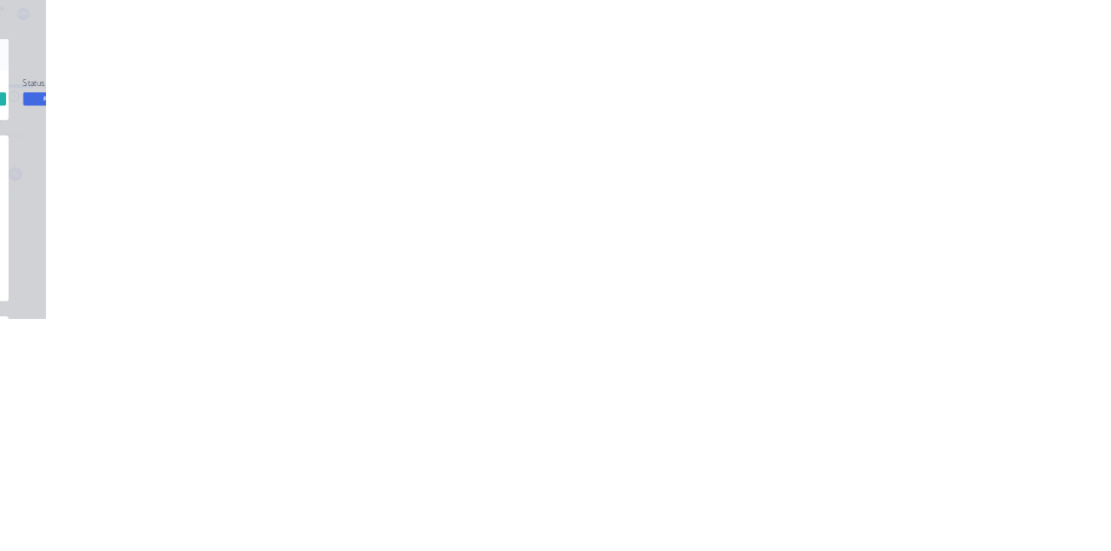
click at [161, 238] on div "Tracking" at bounding box center [137, 239] width 48 height 16
click at [929, 82] on button "Close" at bounding box center [897, 96] width 63 height 28
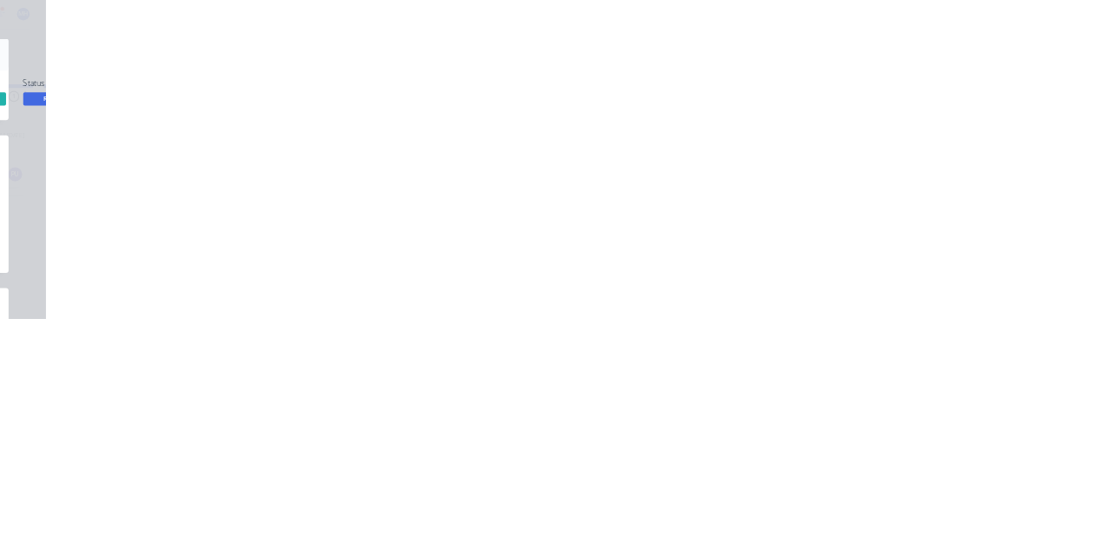
click at [230, 229] on button "Tracking" at bounding box center [147, 238] width 165 height 43
click at [929, 92] on button "Close" at bounding box center [897, 96] width 63 height 28
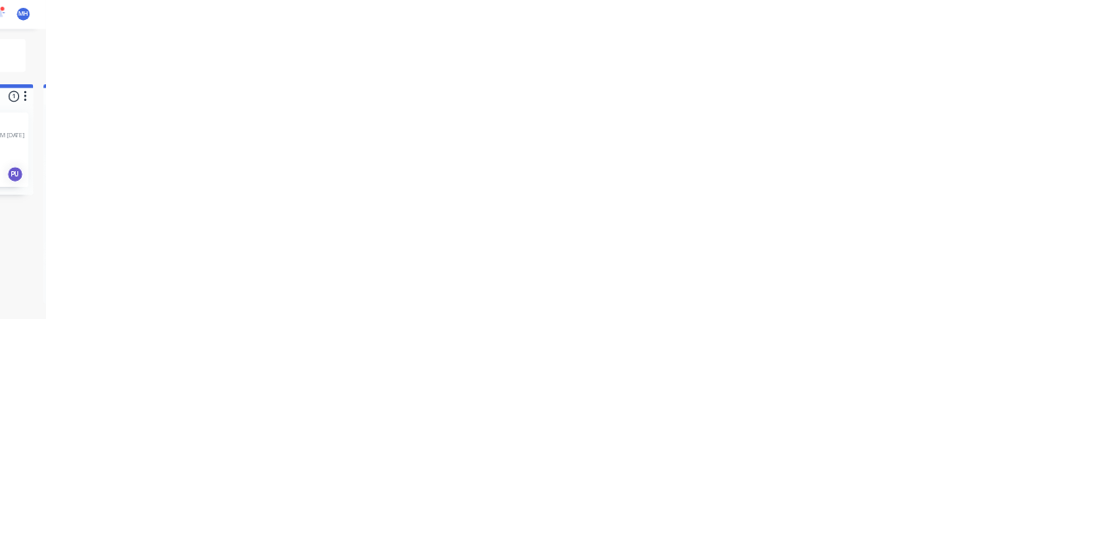
scroll to position [1285, 0]
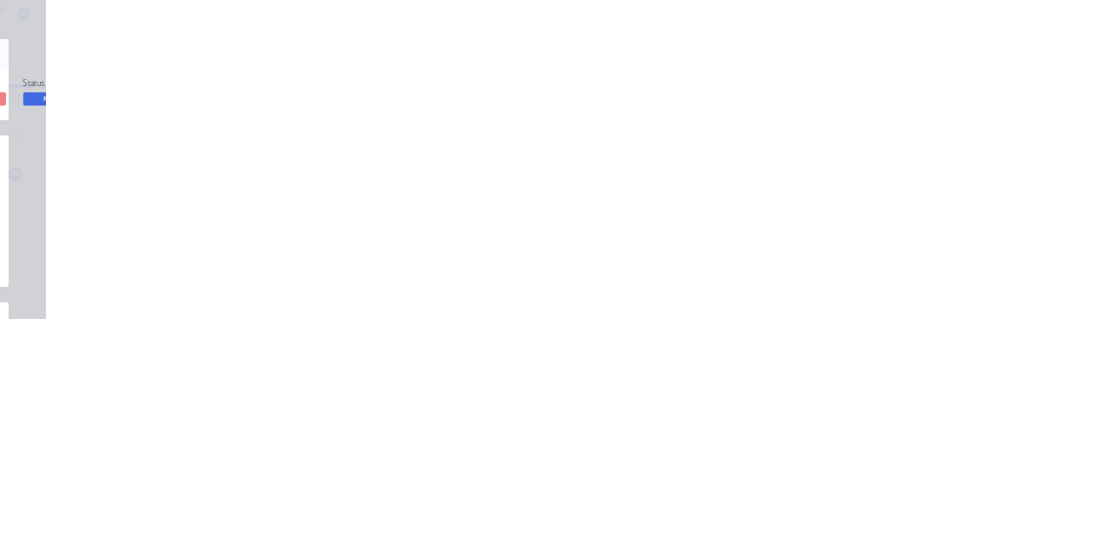
click at [161, 245] on div "Tracking" at bounding box center [137, 239] width 48 height 16
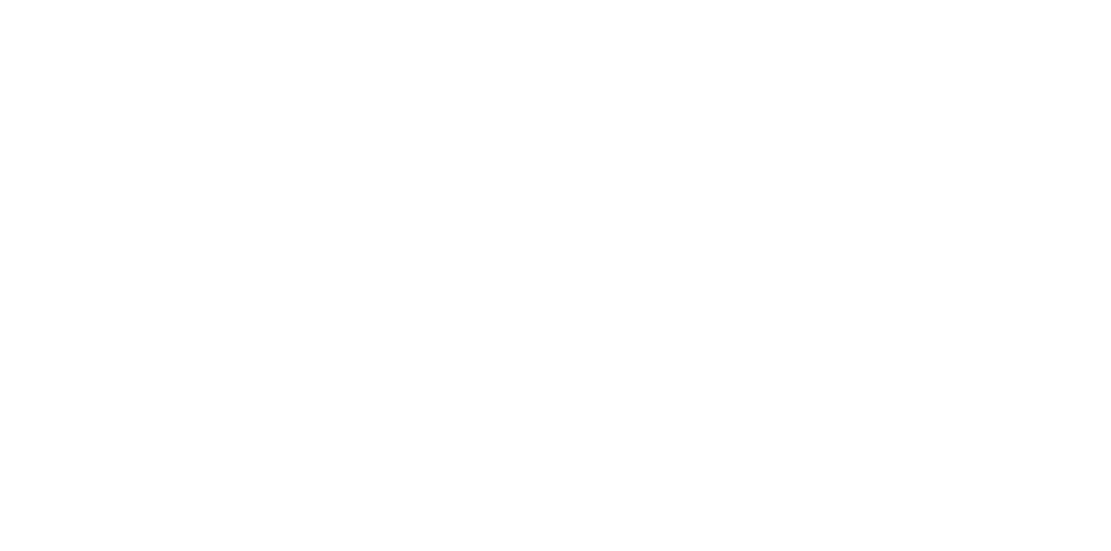
click at [793, 479] on button at bounding box center [782, 489] width 22 height 22
type input "mi"
click at [549, 280] on button "Clock On" at bounding box center [501, 275] width 96 height 28
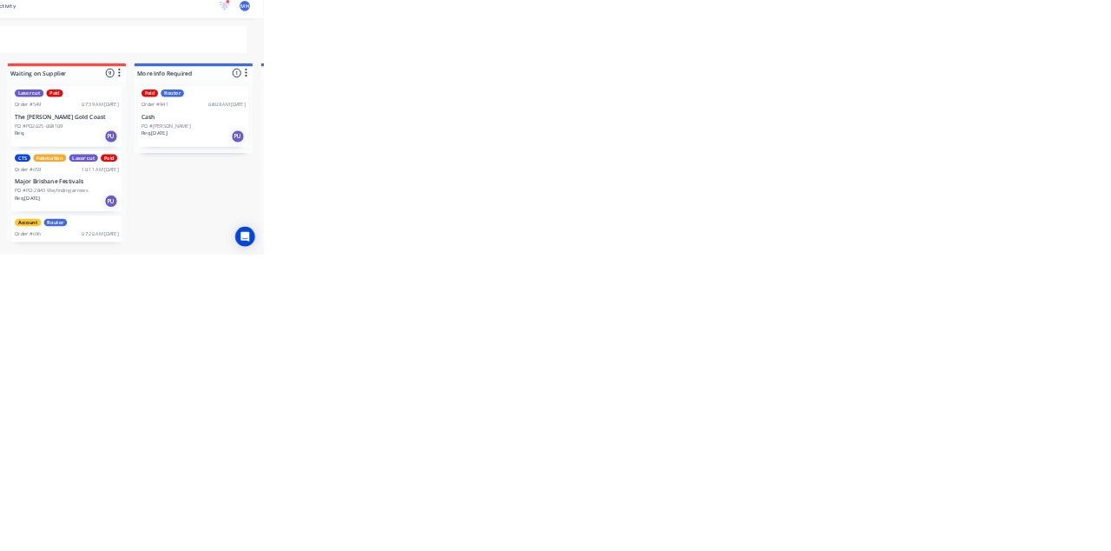
scroll to position [1285, 0]
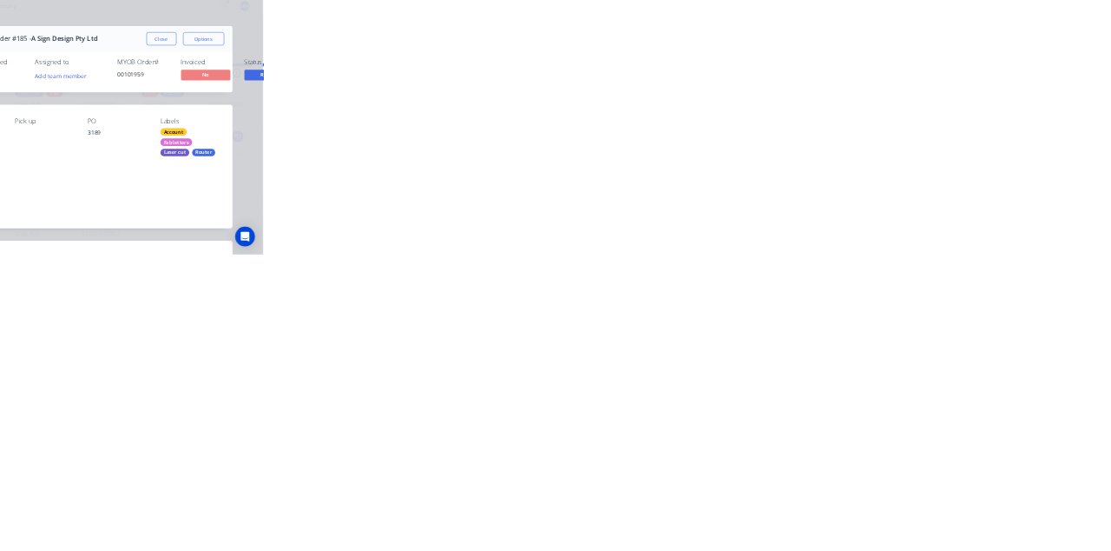
click at [161, 231] on div "Tracking" at bounding box center [137, 239] width 48 height 16
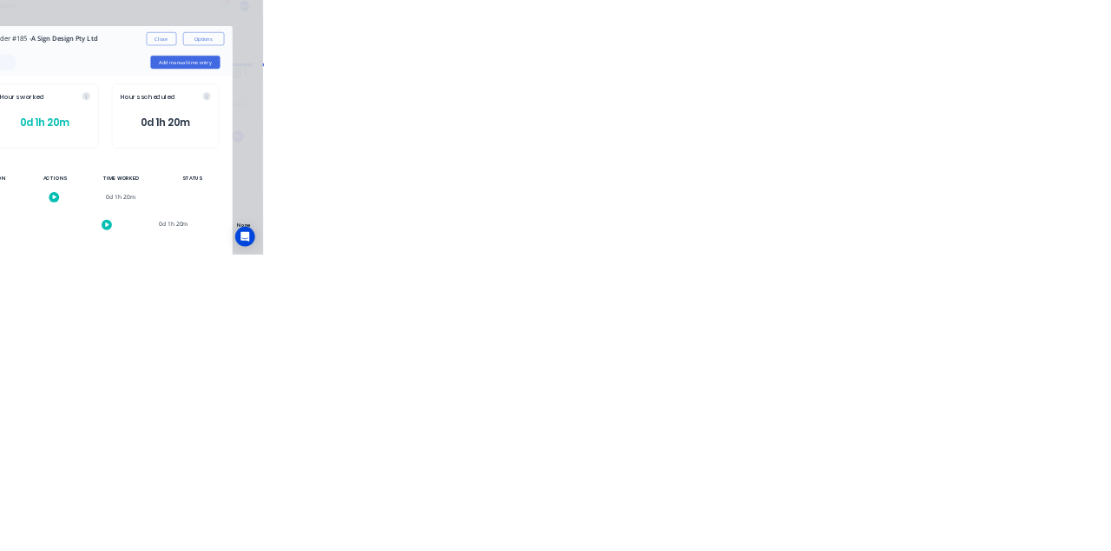
click at [788, 488] on icon at bounding box center [783, 489] width 9 height 10
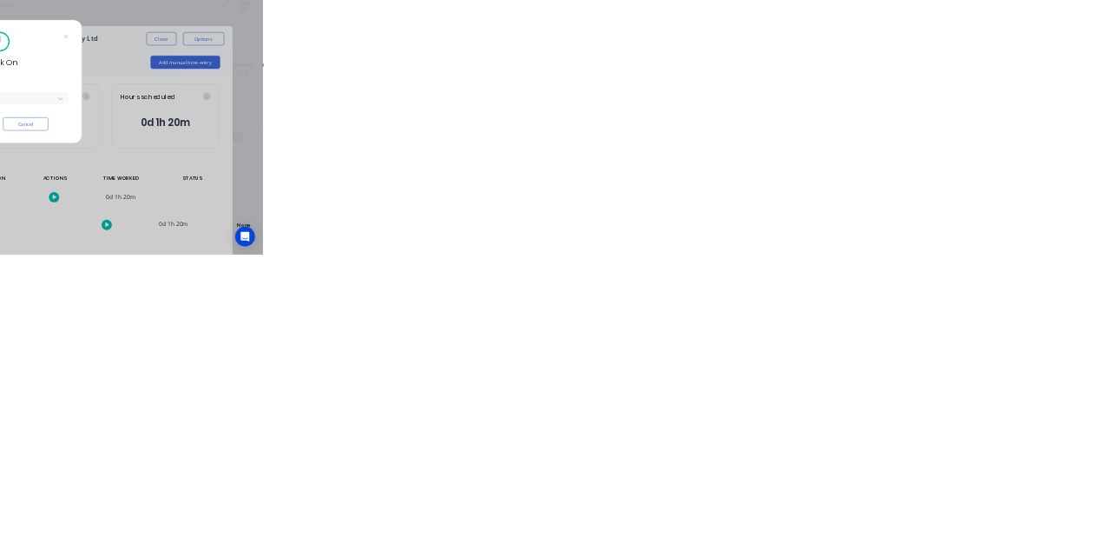
click at [429, 213] on input "text" at bounding box center [426, 222] width 3 height 18
type input "mi"
click at [549, 274] on button "Clock On" at bounding box center [501, 275] width 96 height 28
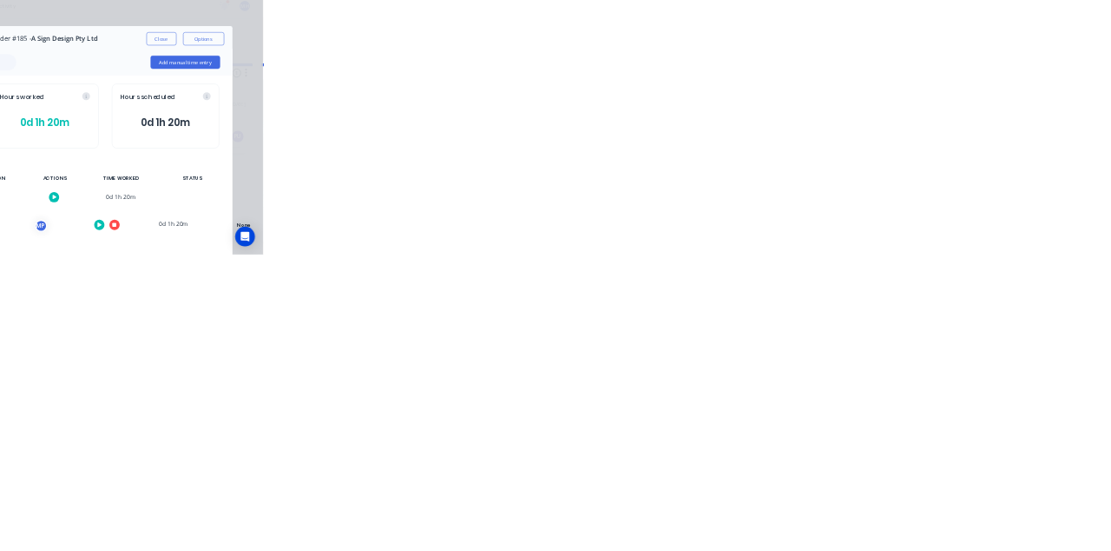
click at [929, 102] on button "Close" at bounding box center [897, 96] width 63 height 28
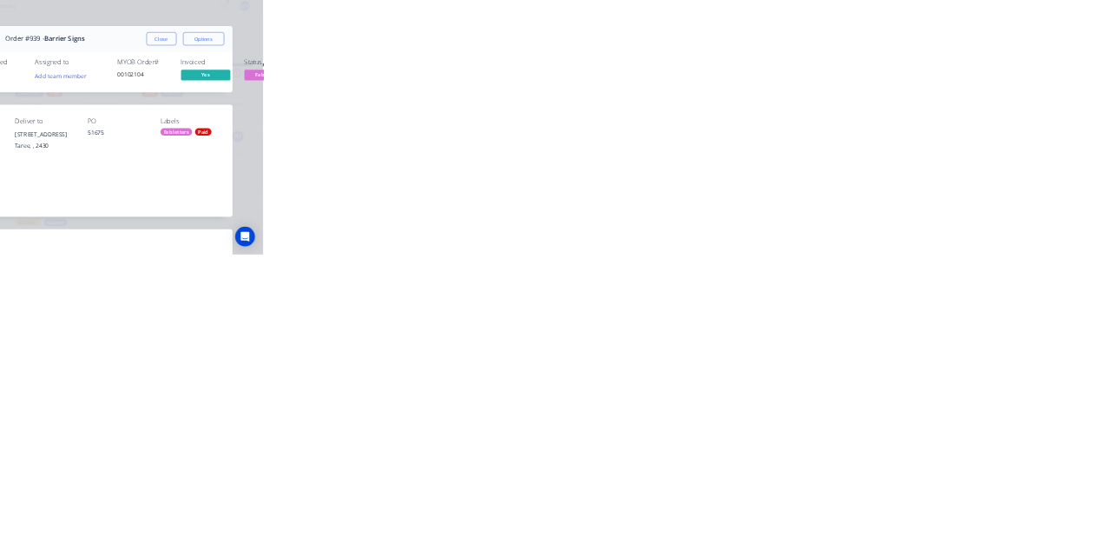
click at [230, 236] on button "Tracking" at bounding box center [147, 238] width 165 height 43
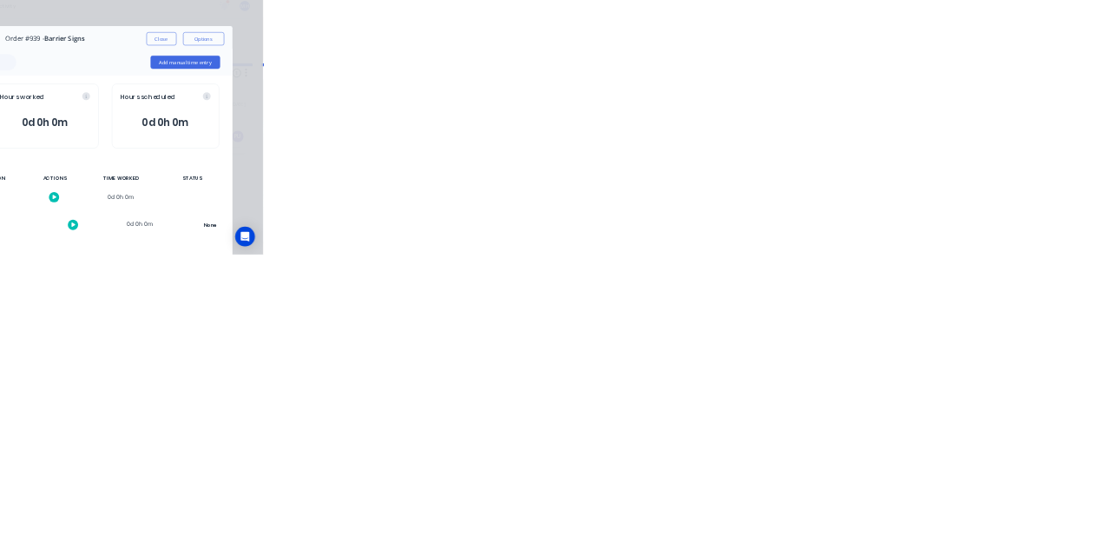
click at [716, 488] on icon at bounding box center [712, 489] width 9 height 10
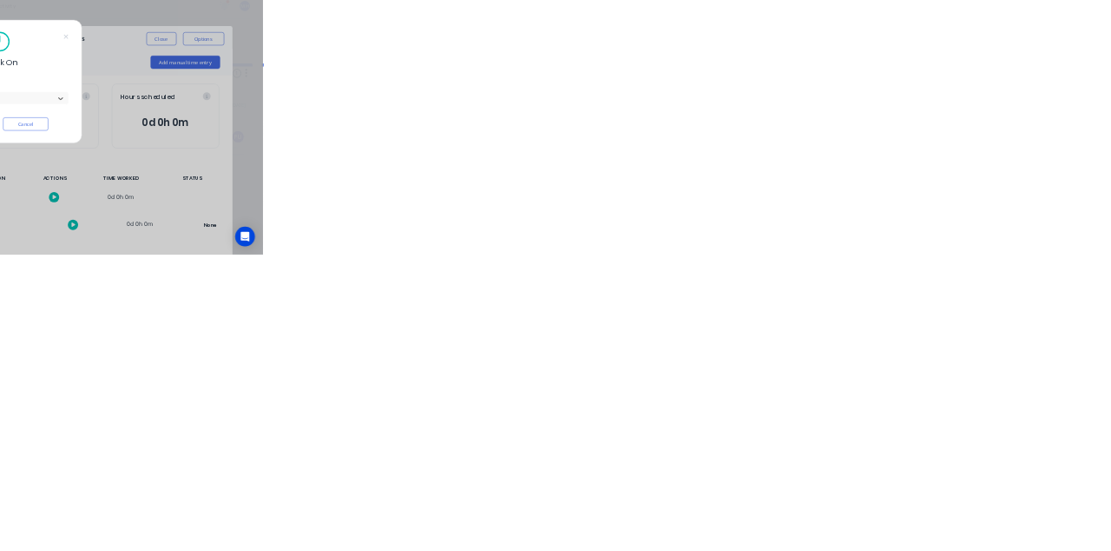
type input "m"
click at [549, 271] on button "Clock On" at bounding box center [501, 275] width 96 height 28
